Goal: Information Seeking & Learning: Learn about a topic

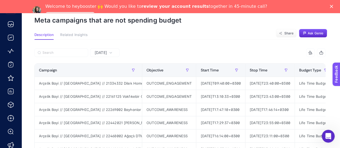
scroll to position [24, 0]
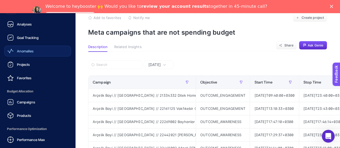
click at [24, 53] on div "Anomalies" at bounding box center [20, 51] width 26 height 6
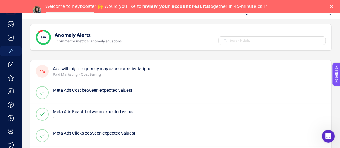
click at [92, 72] on p "Paid Marketing - Cost Saving" at bounding box center [102, 74] width 99 height 5
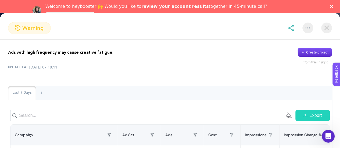
scroll to position [0, 0]
click at [17, 30] on img at bounding box center [17, 27] width 5 height 5
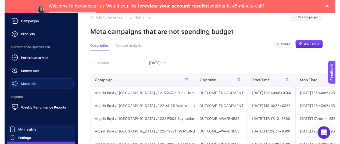
scroll to position [91, 0]
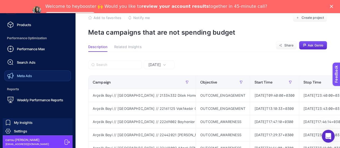
click at [42, 74] on link "Meta Ads" at bounding box center [37, 75] width 67 height 11
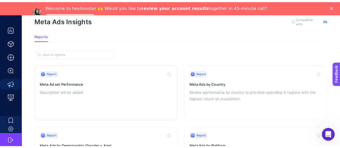
scroll to position [63, 0]
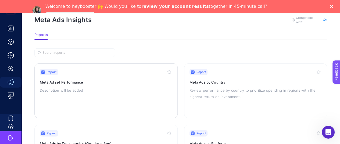
click at [55, 81] on h3 "Meta Ad set Performance" at bounding box center [106, 82] width 132 height 5
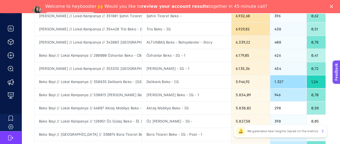
scroll to position [158, 0]
